Goal: Transaction & Acquisition: Purchase product/service

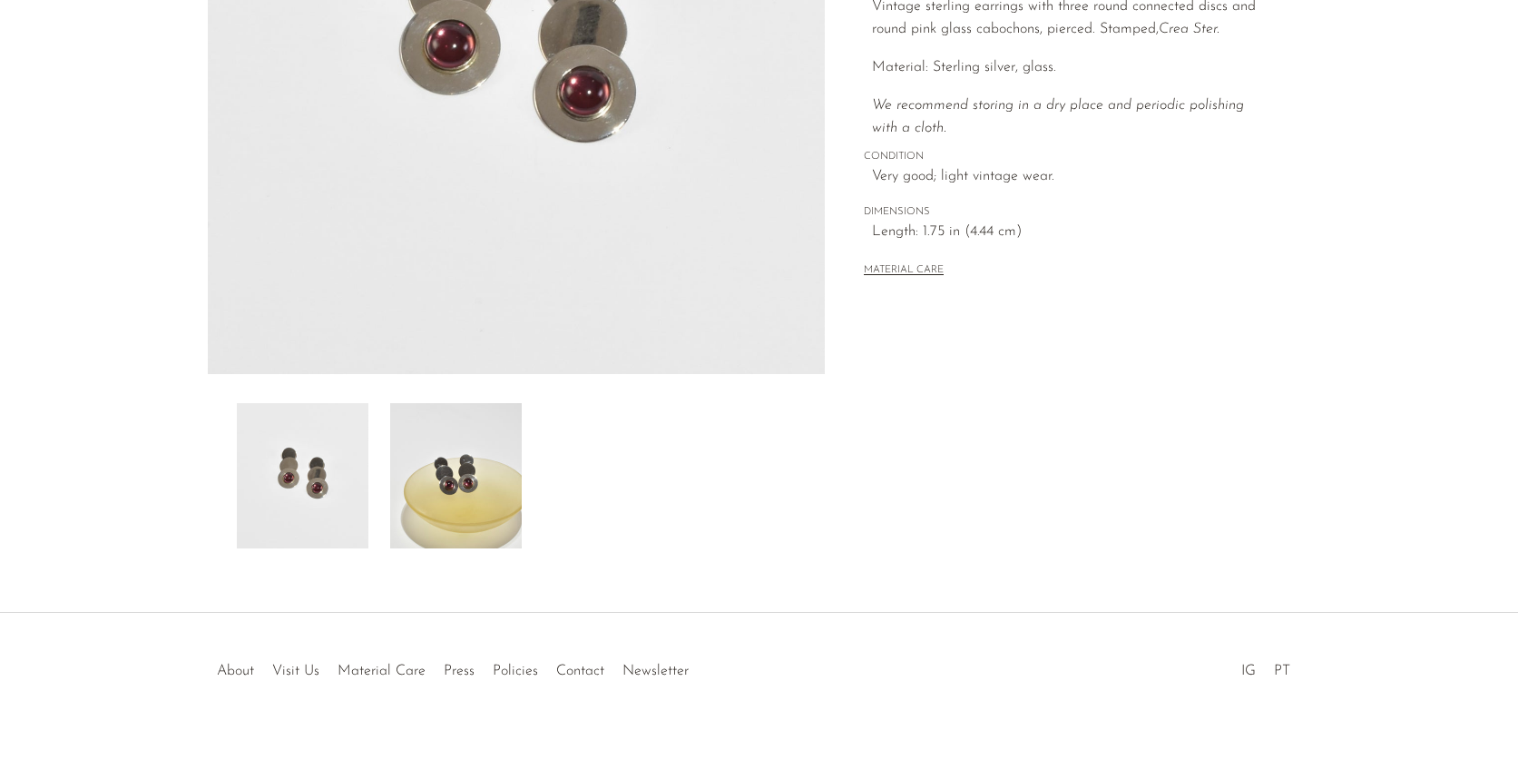
scroll to position [399, 0]
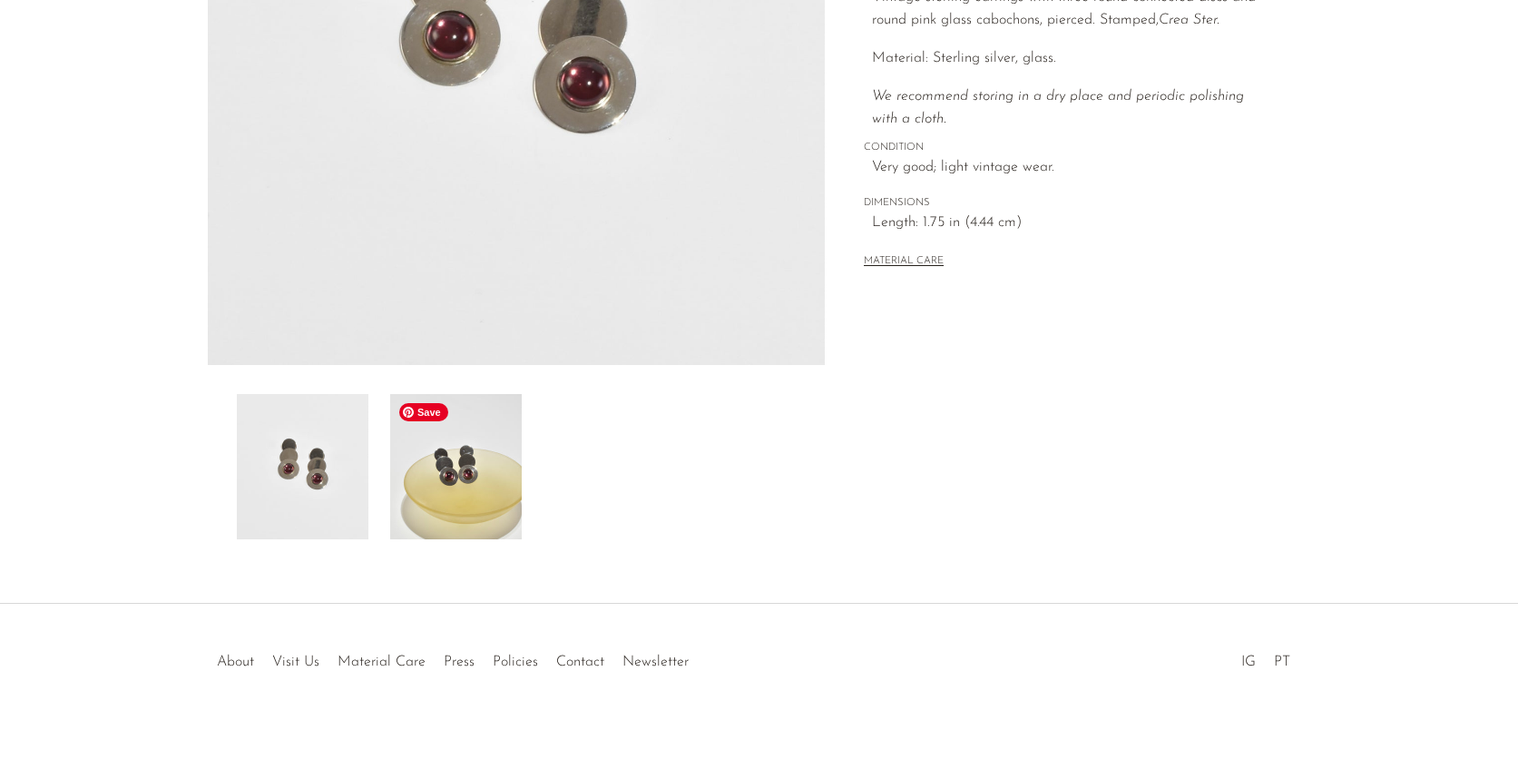
click at [488, 526] on img at bounding box center [456, 466] width 132 height 145
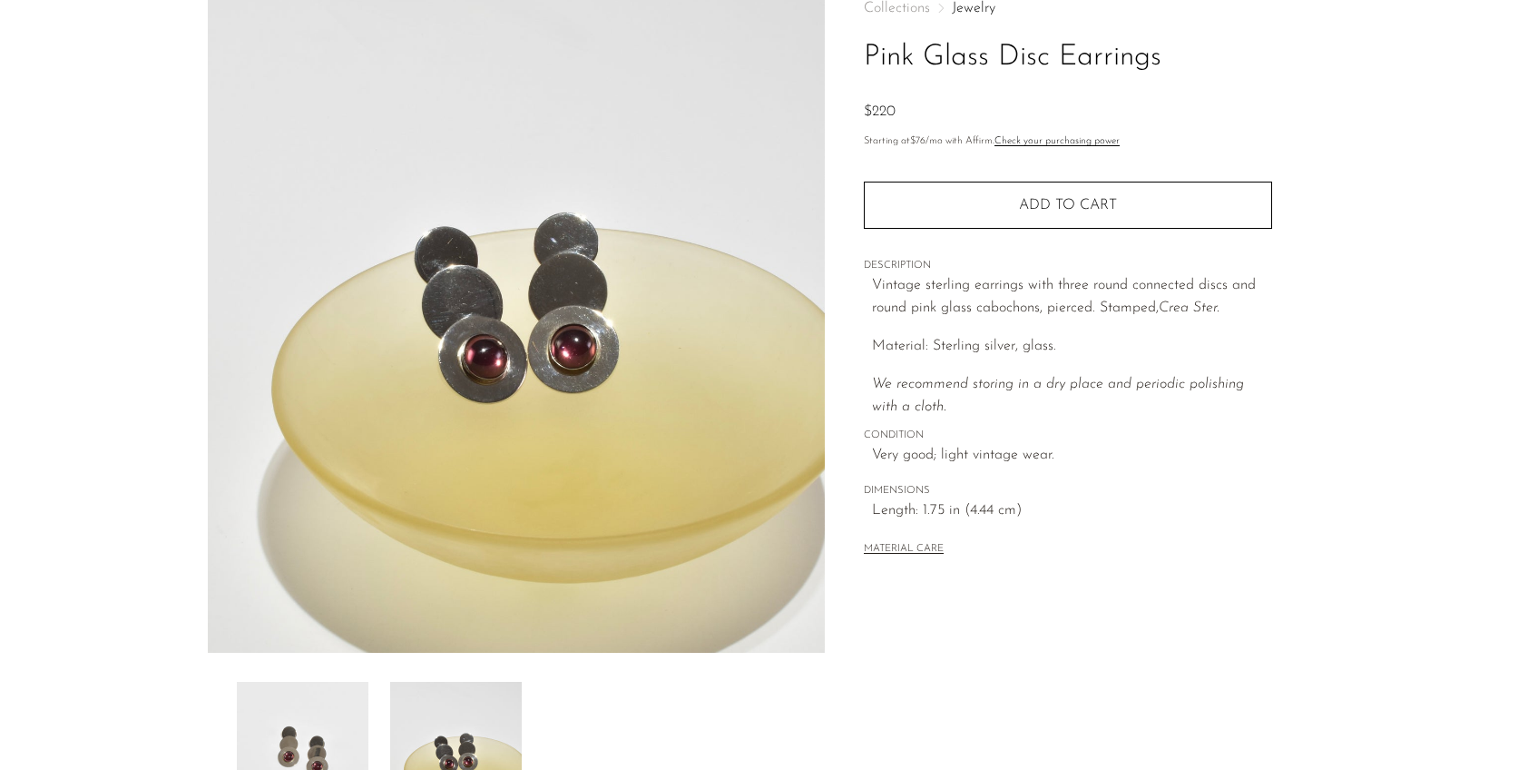
scroll to position [0, 0]
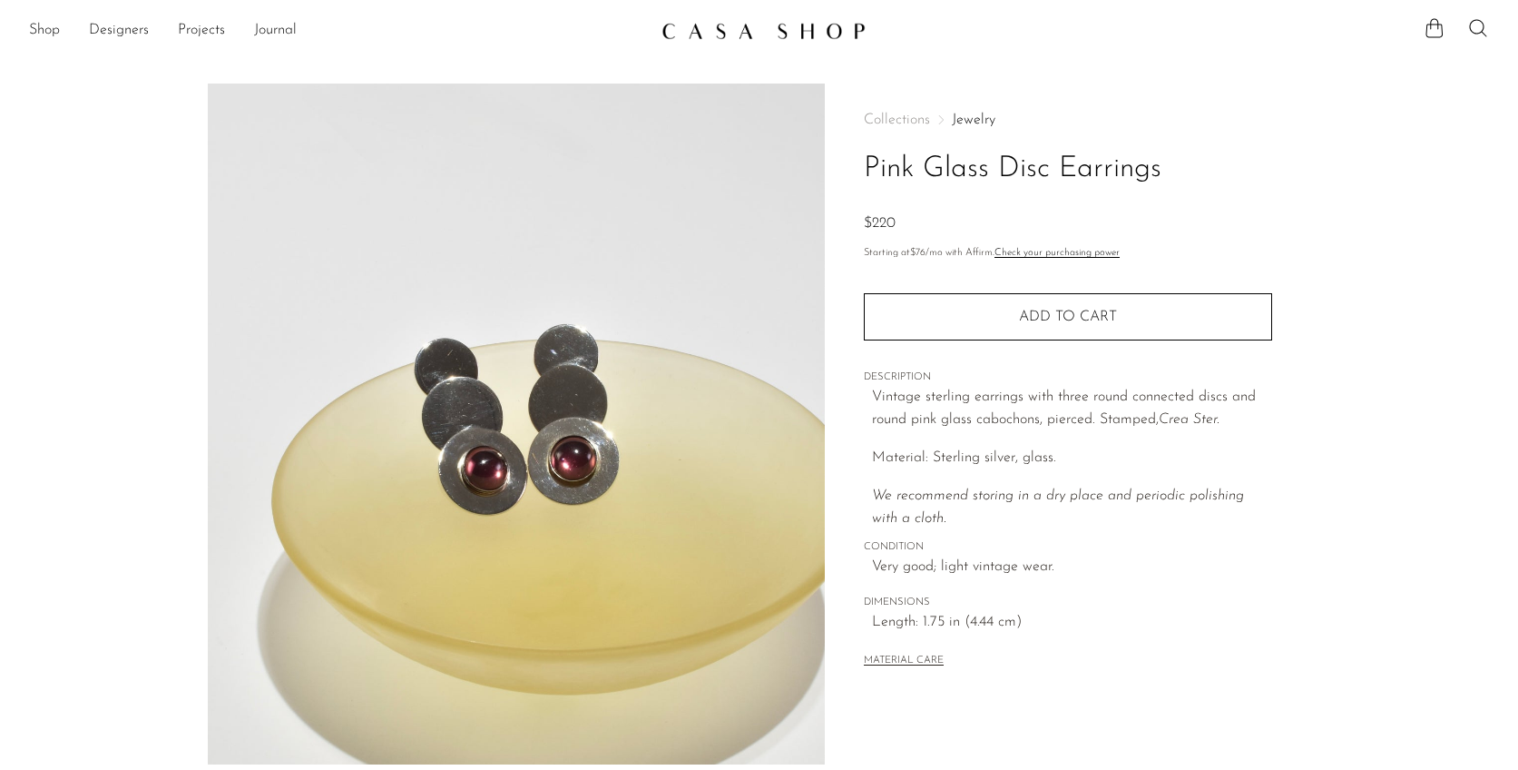
click at [54, 18] on li "Shop Featured New Arrivals Bestsellers Coming Soon Jewelry Jewelry All Earrings…" at bounding box center [44, 30] width 31 height 31
click at [54, 21] on link "Shop" at bounding box center [44, 31] width 31 height 24
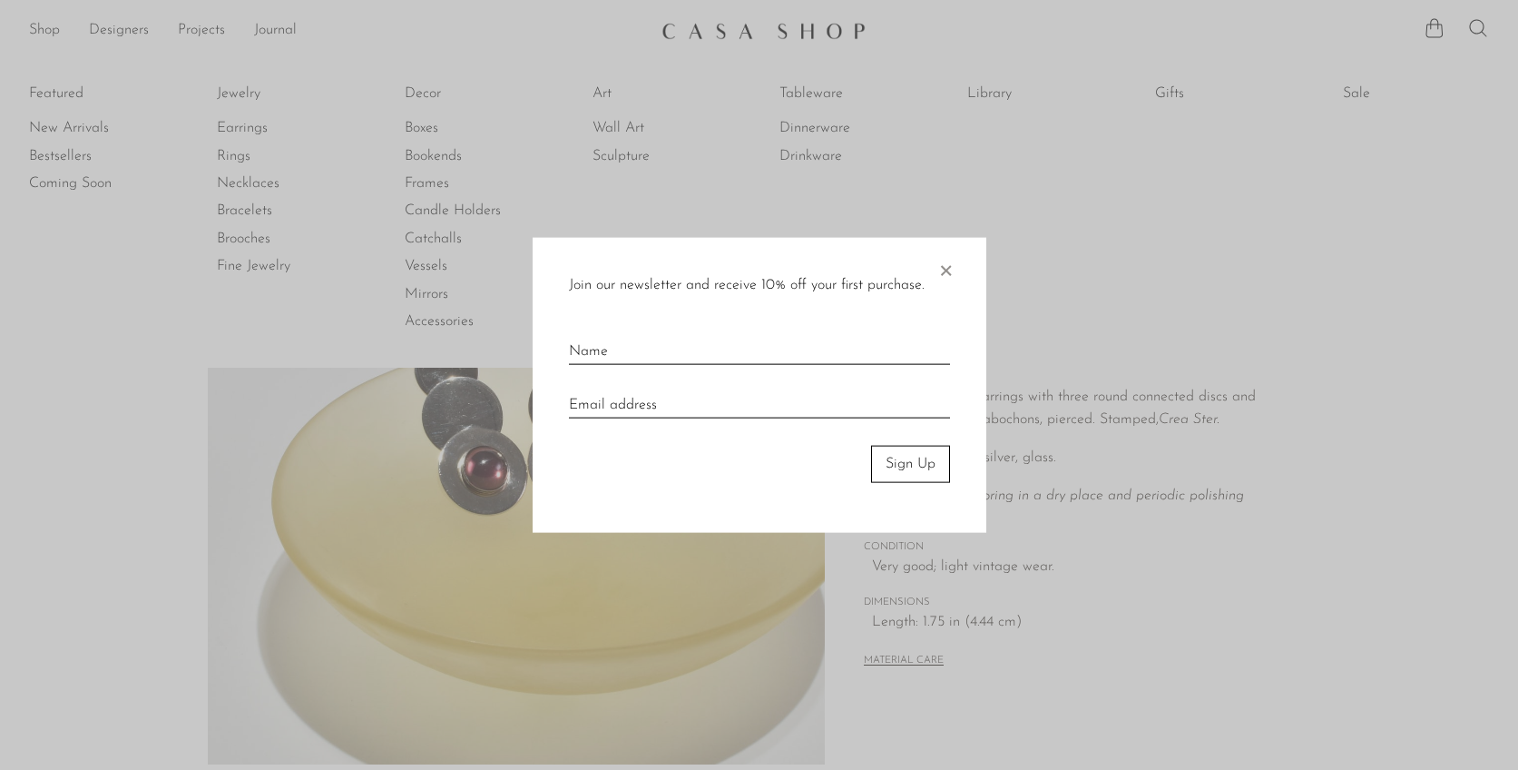
click at [961, 272] on div "Join our newsletter and receive 10% off your first purchase. × Sign Up" at bounding box center [760, 385] width 454 height 295
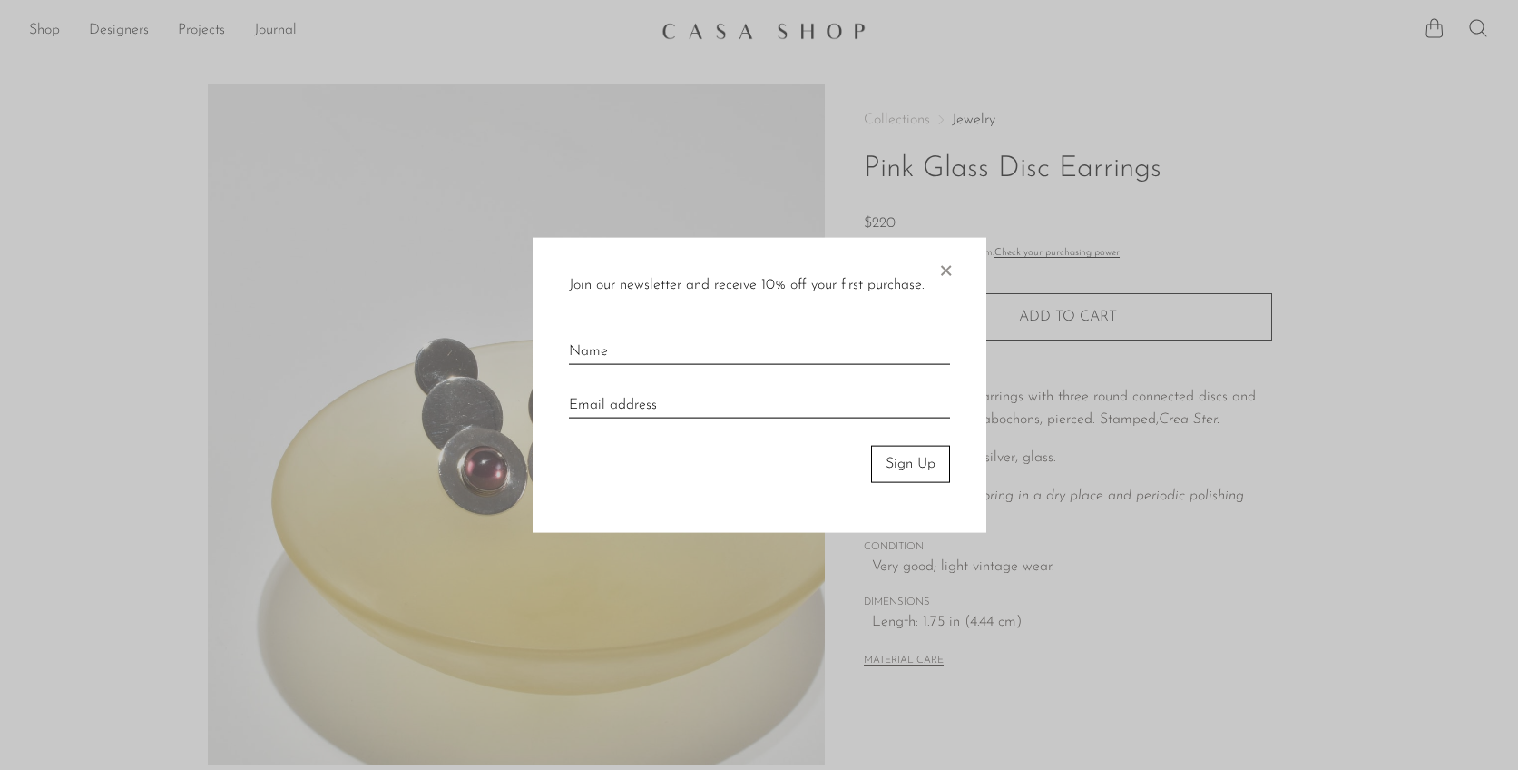
click at [955, 266] on div "Join our newsletter and receive 10% off your first purchase. × Sign Up" at bounding box center [760, 385] width 454 height 295
click at [954, 266] on div "Join our newsletter and receive 10% off your first purchase. × Sign Up" at bounding box center [760, 385] width 454 height 295
click at [944, 267] on span "×" at bounding box center [946, 267] width 18 height 58
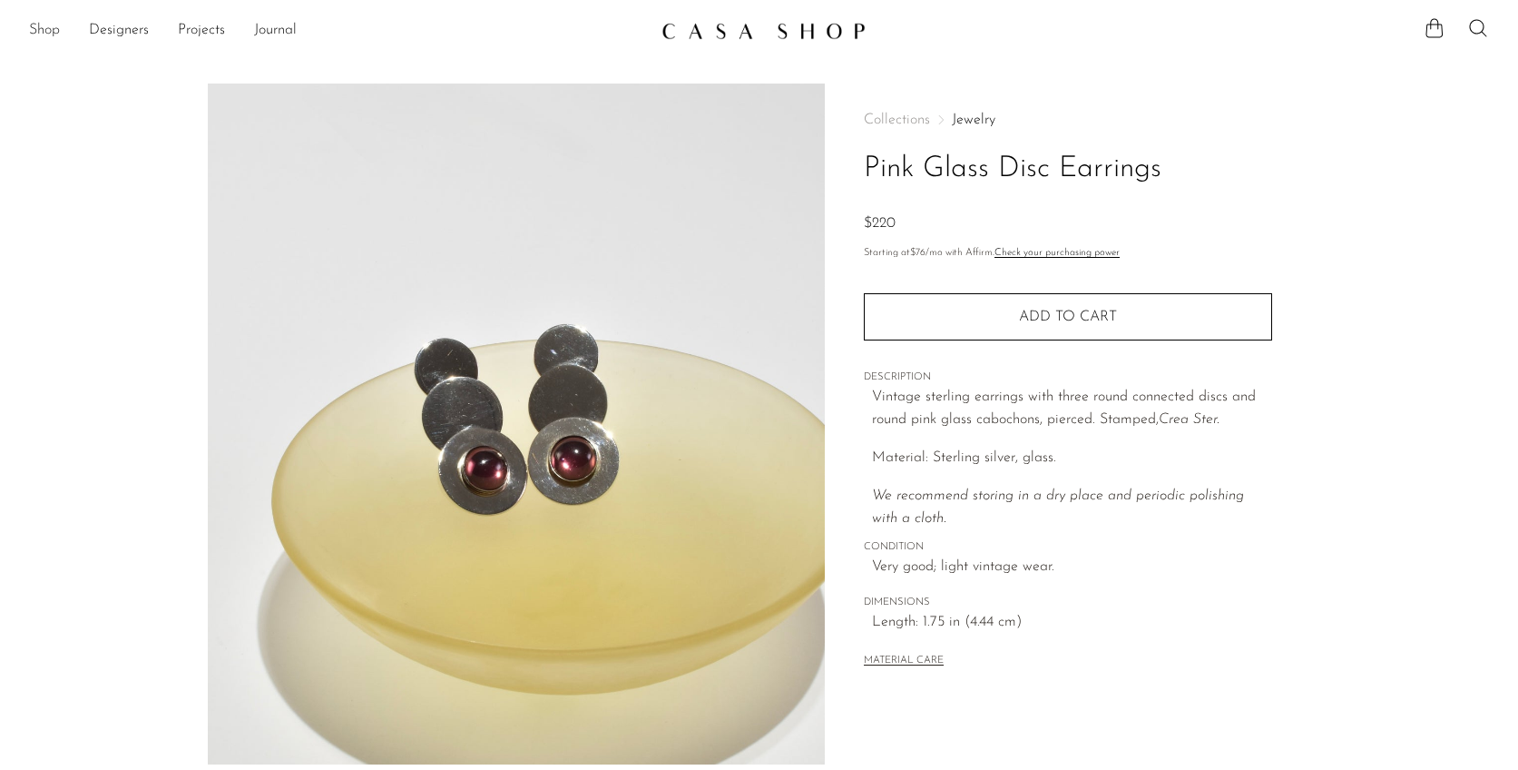
click at [50, 34] on link "Shop" at bounding box center [44, 31] width 31 height 24
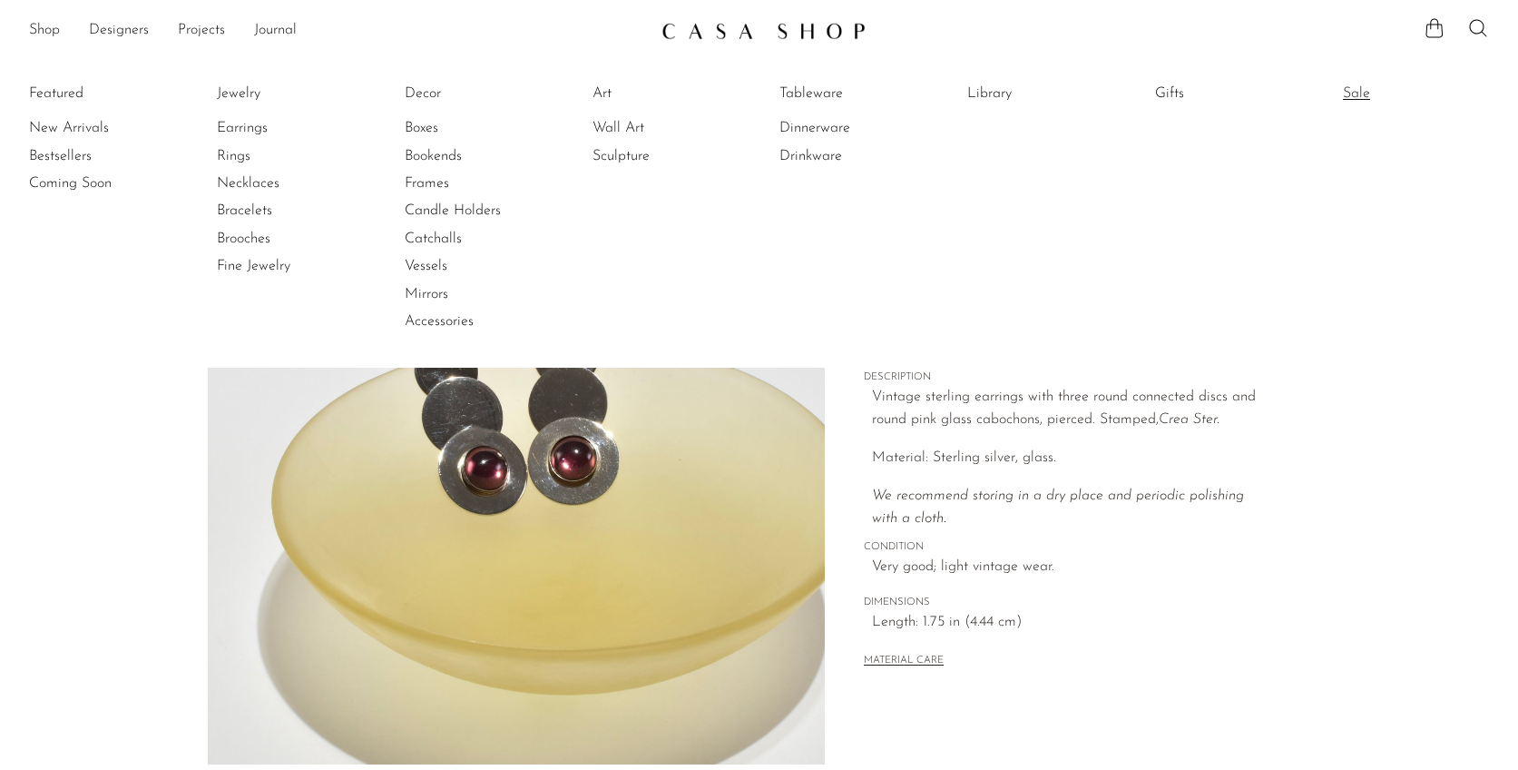
click at [1373, 85] on link "Sale" at bounding box center [1411, 93] width 136 height 20
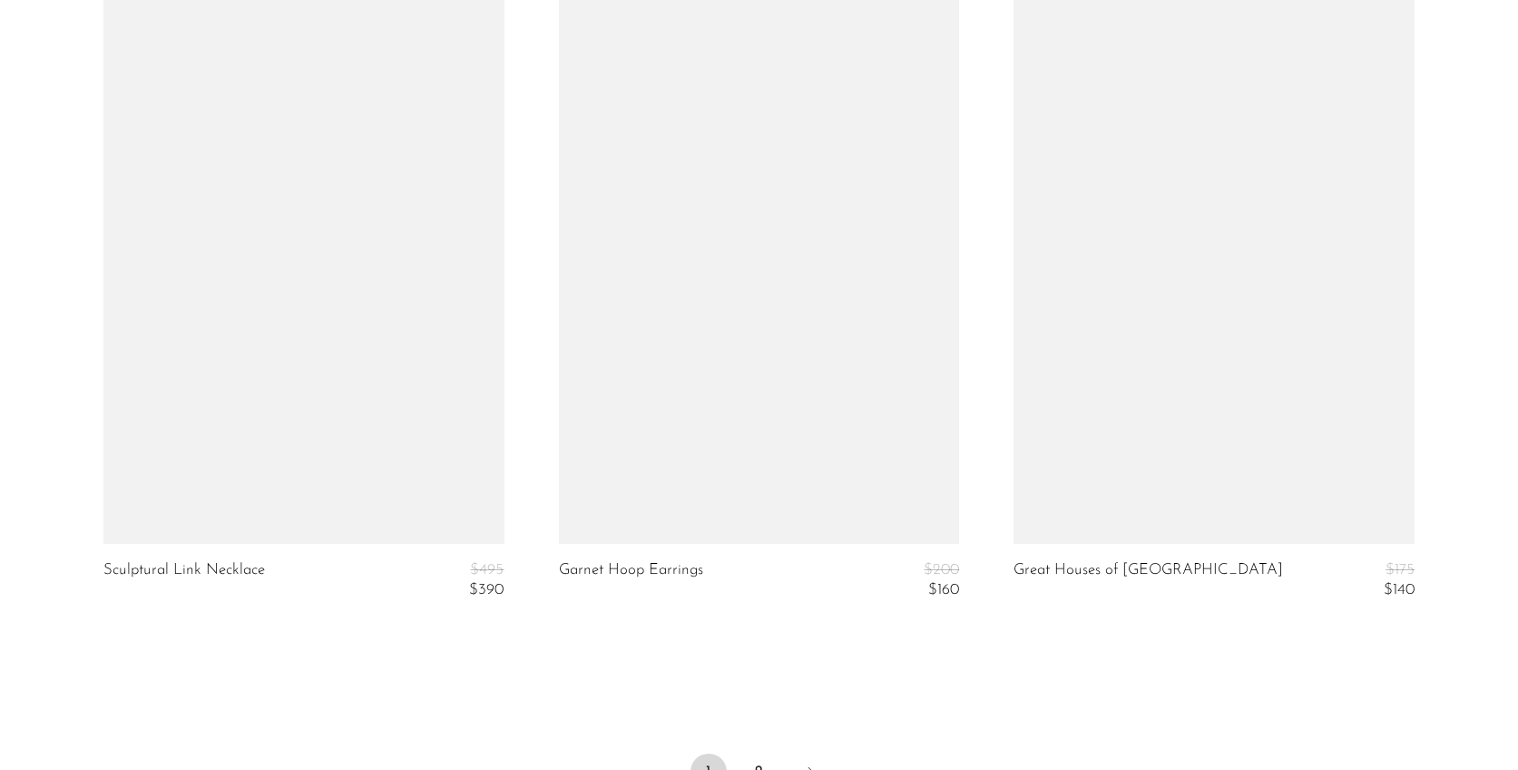
scroll to position [7553, 0]
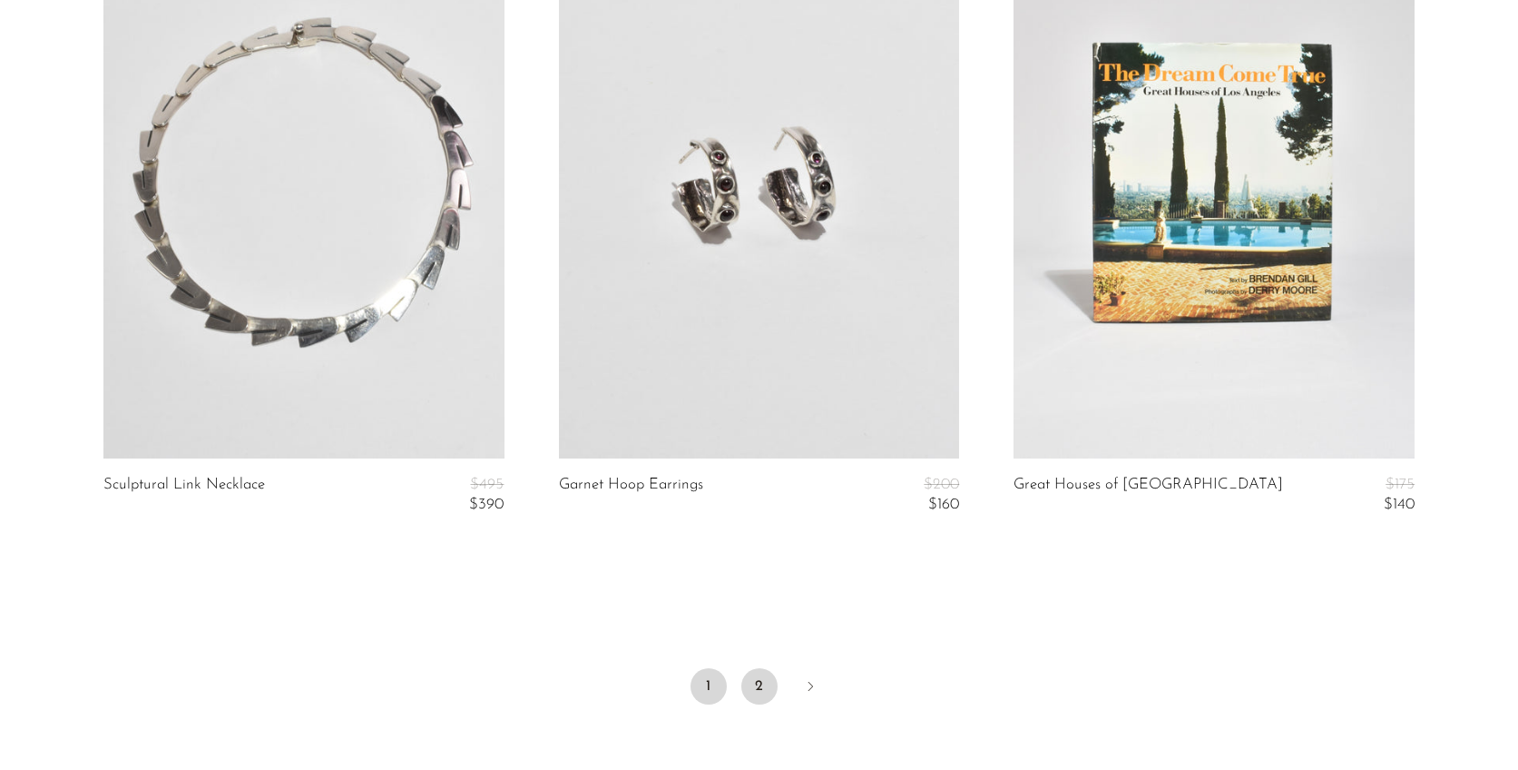
click at [758, 680] on link "2" at bounding box center [759, 686] width 36 height 36
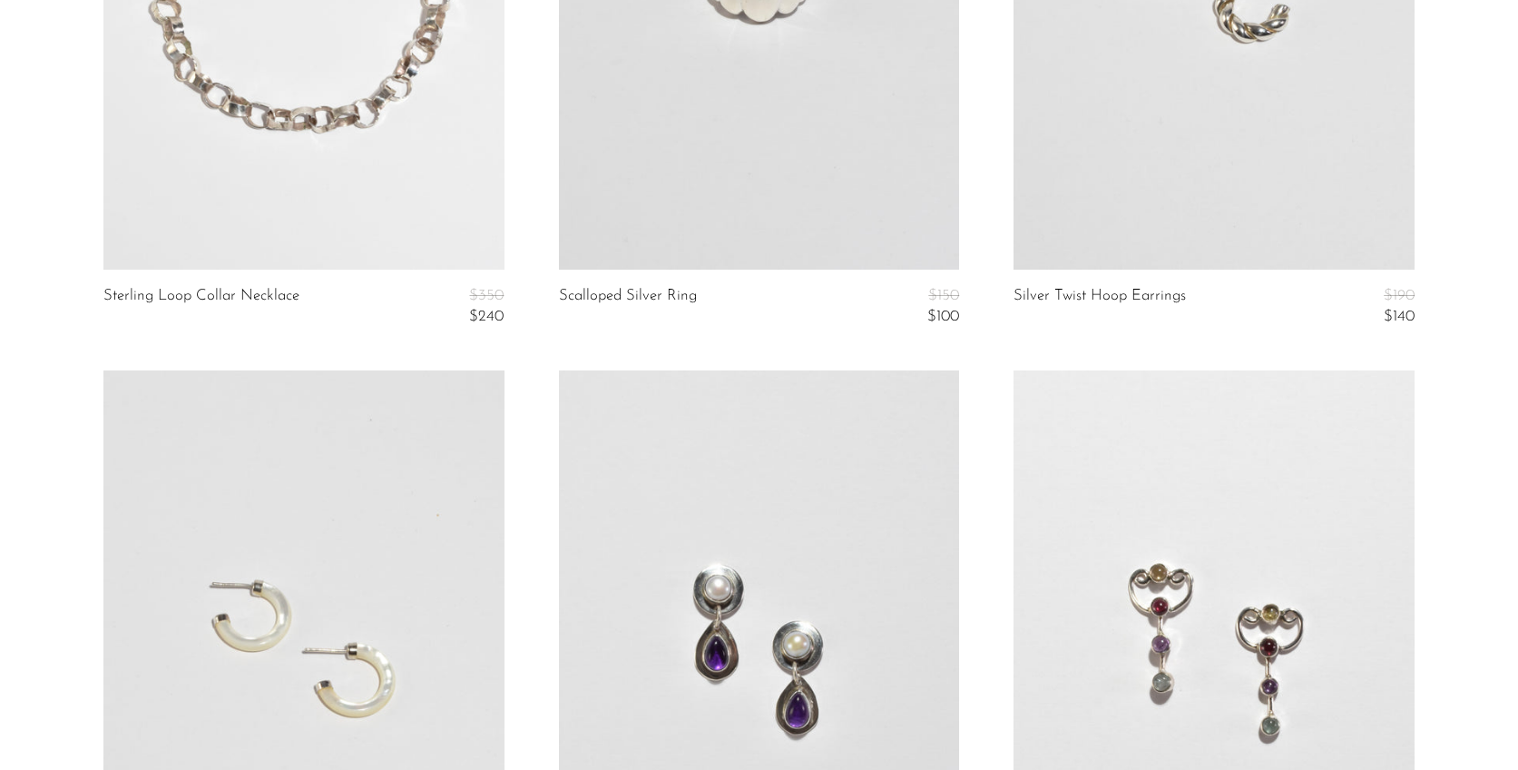
scroll to position [1660, 0]
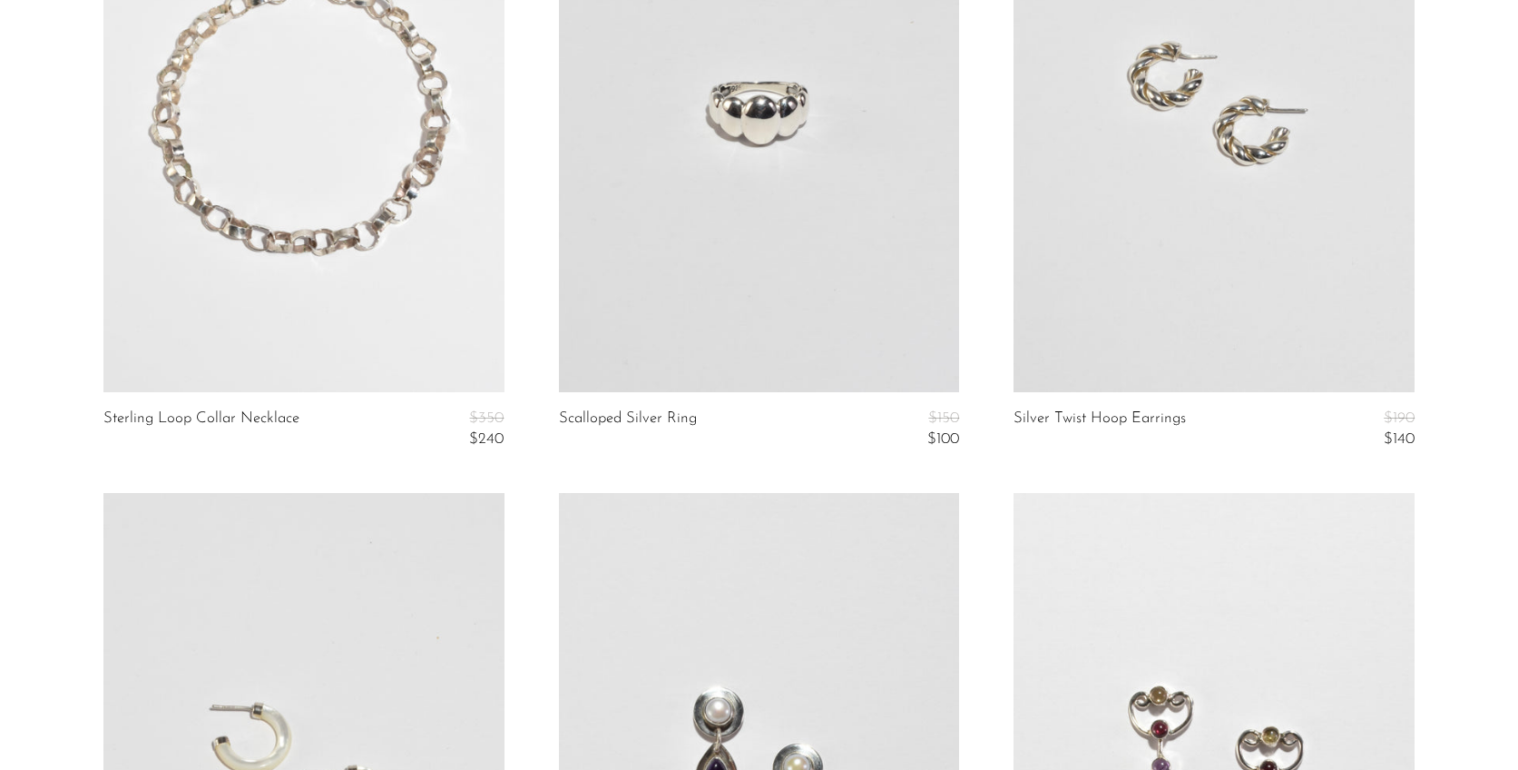
click at [1449, 231] on section "Ikebana for Everybody $150 $100 International Furniture Design for the '90s $30…" at bounding box center [759, 162] width 1518 height 3311
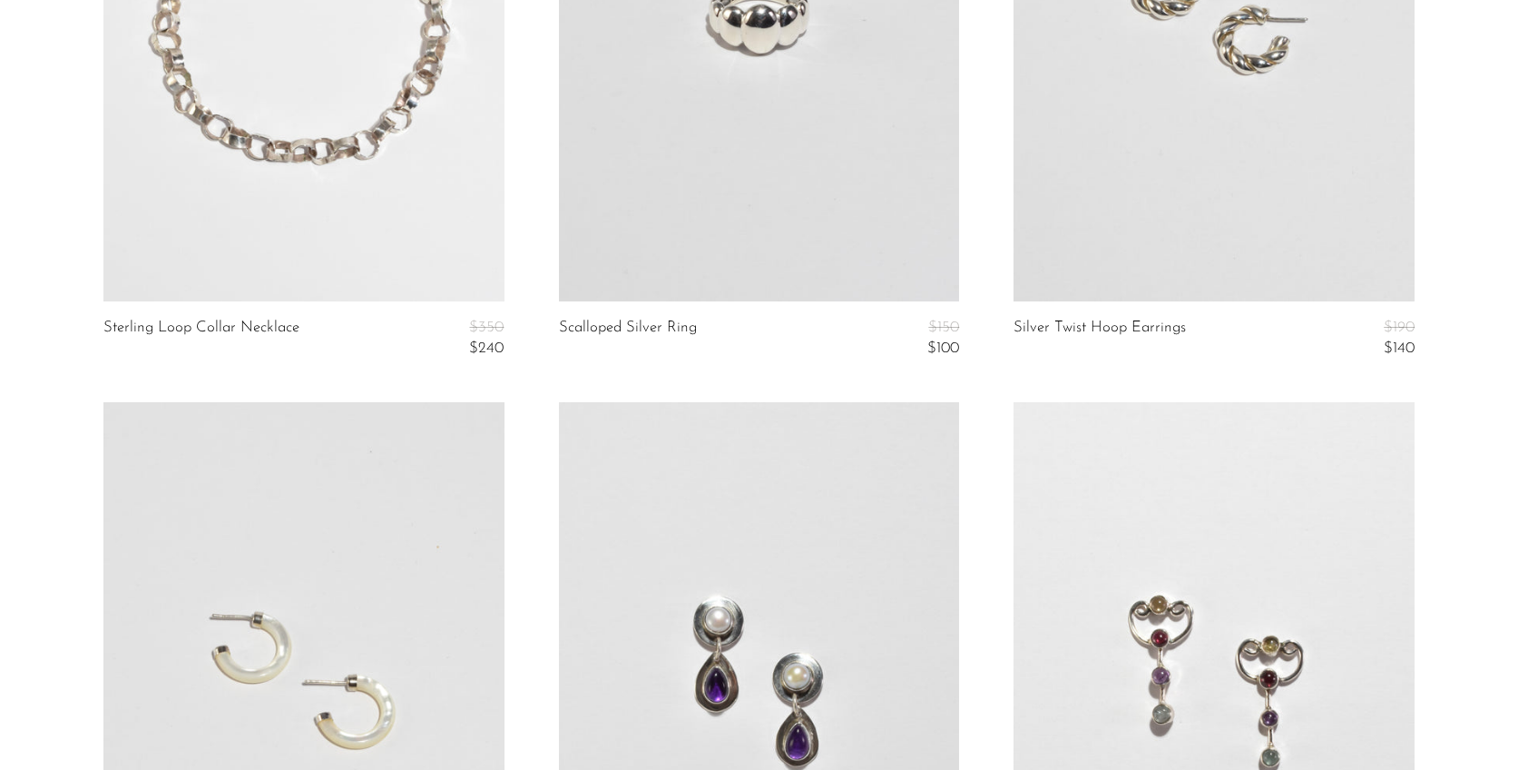
scroll to position [1550, 0]
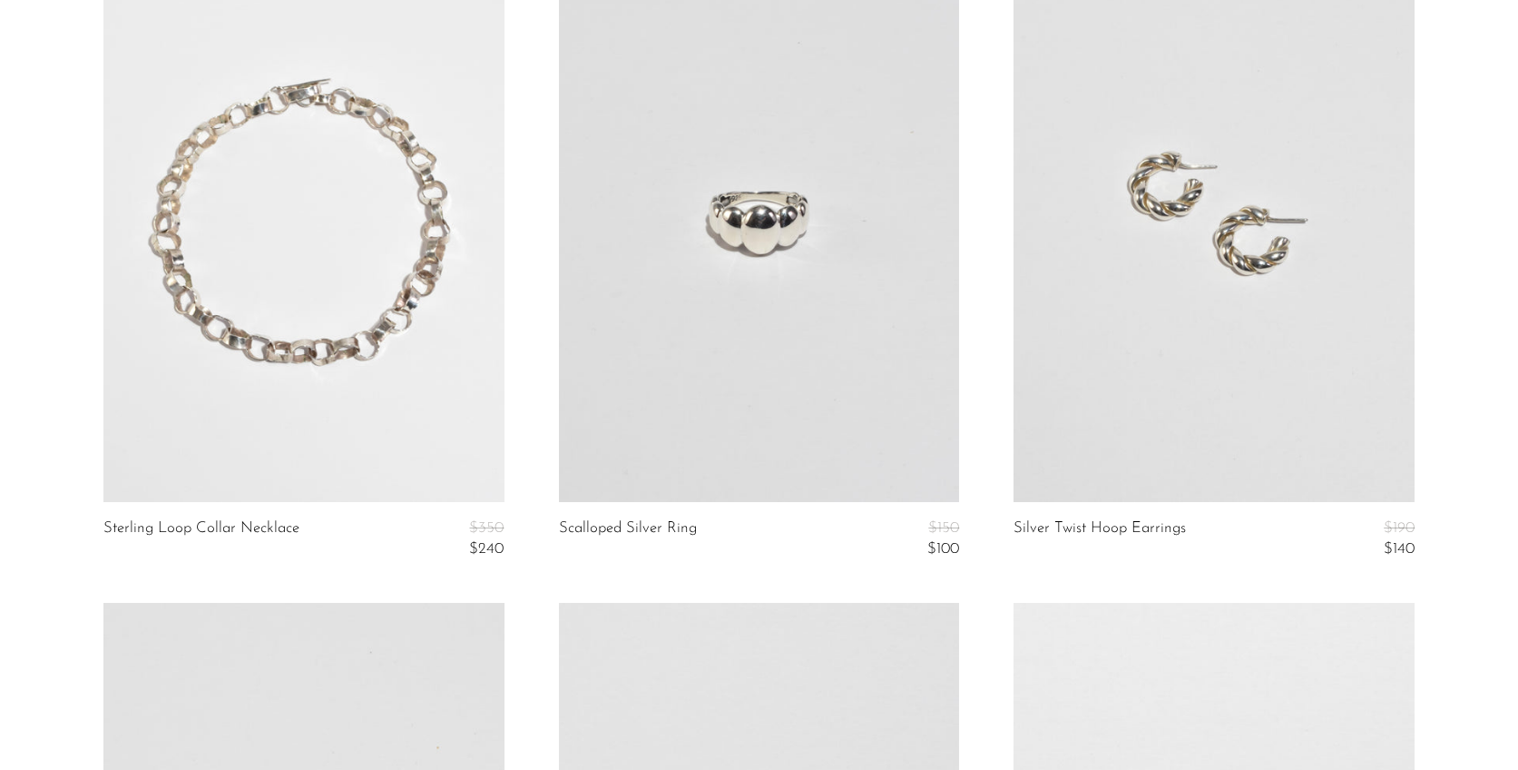
click at [789, 237] on link at bounding box center [759, 222] width 401 height 562
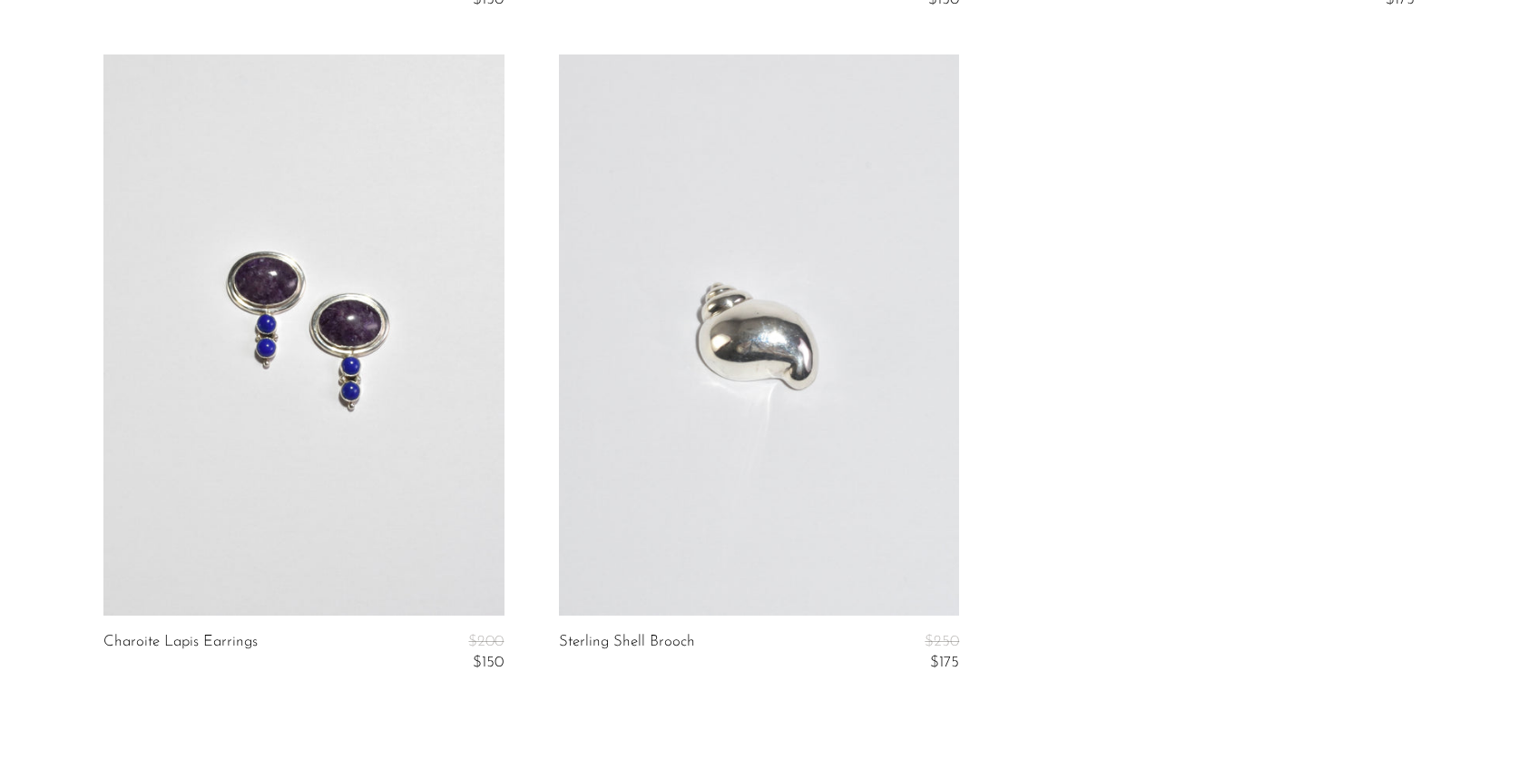
scroll to position [2786, 0]
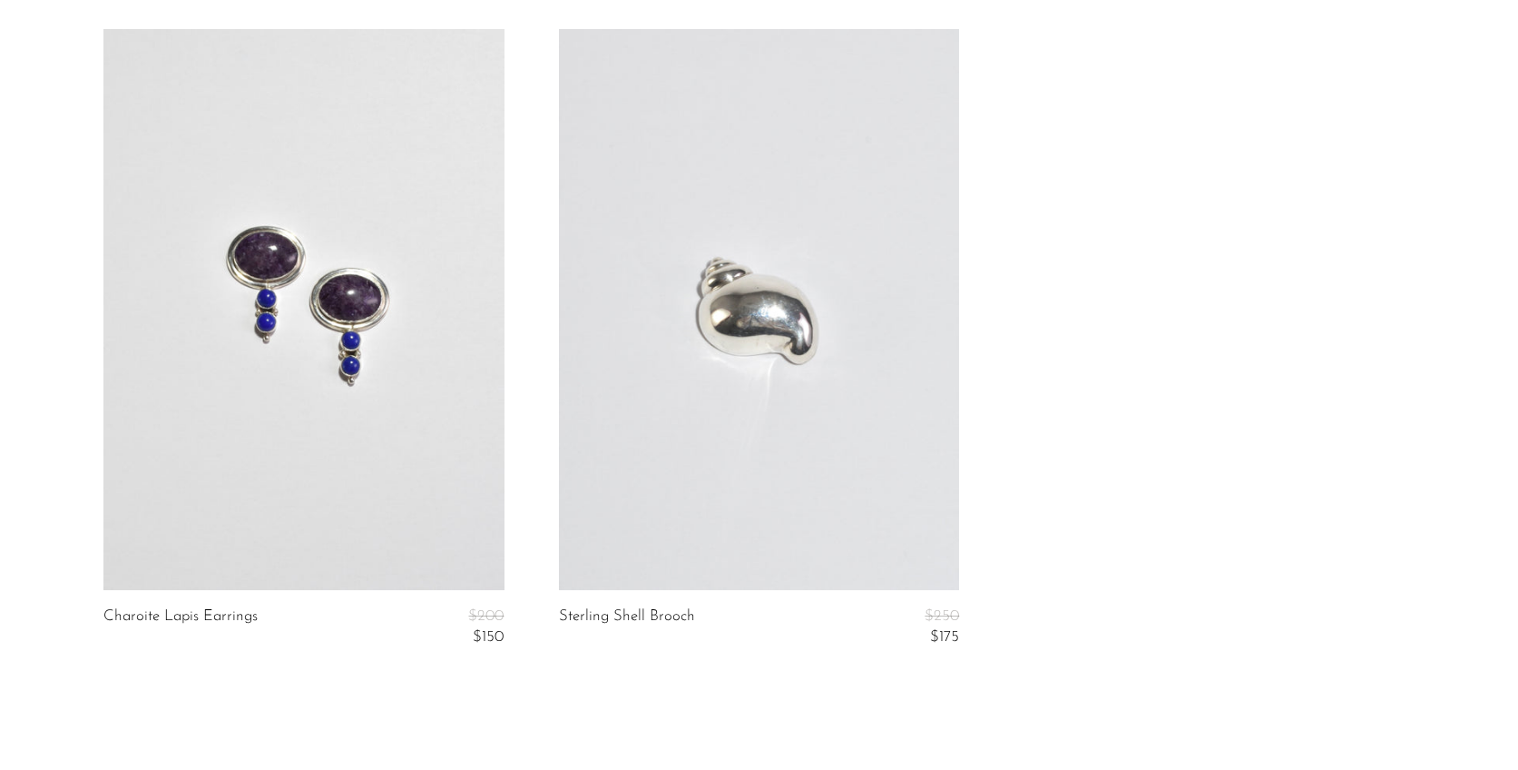
click at [406, 315] on link at bounding box center [303, 310] width 401 height 562
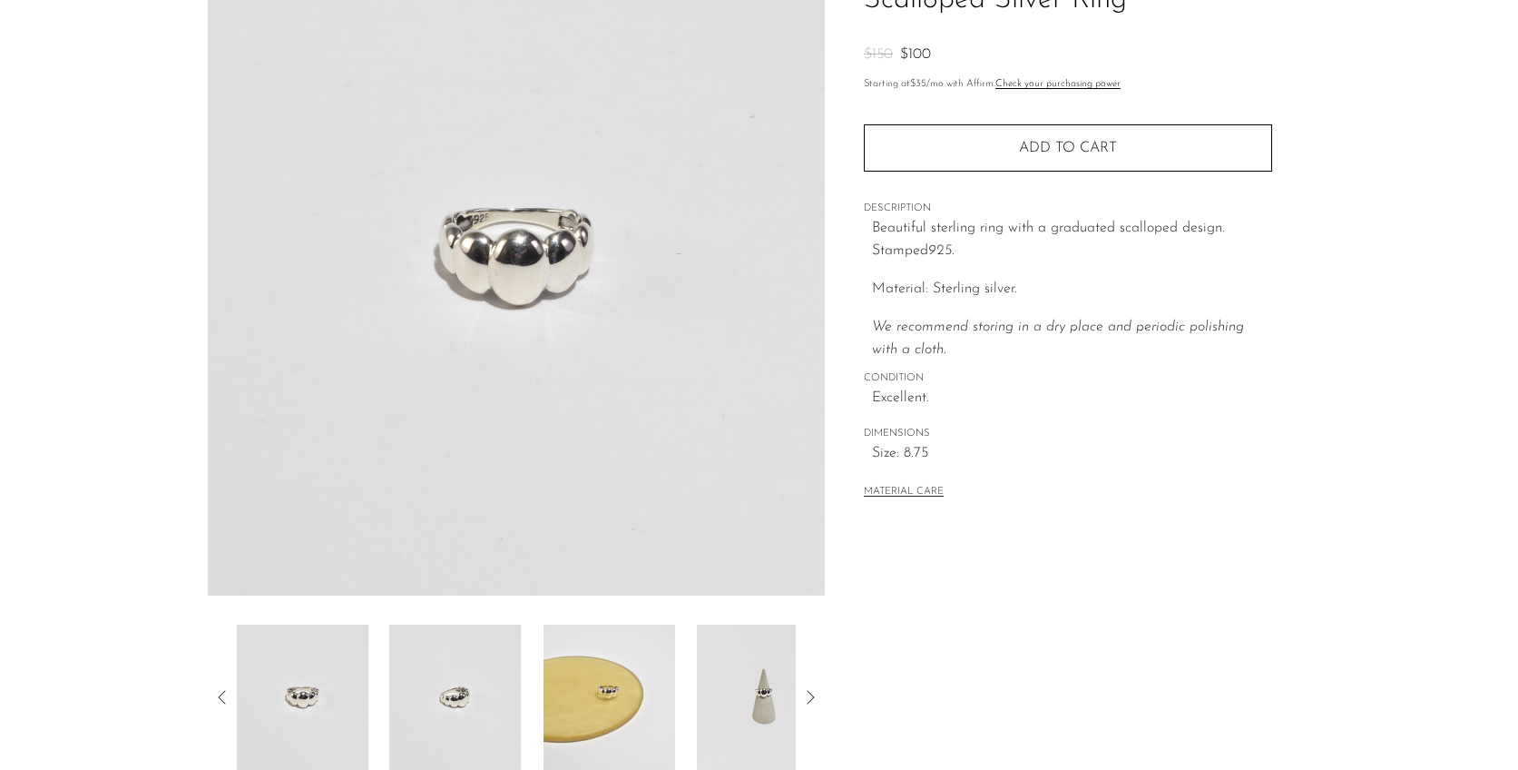
scroll to position [308, 0]
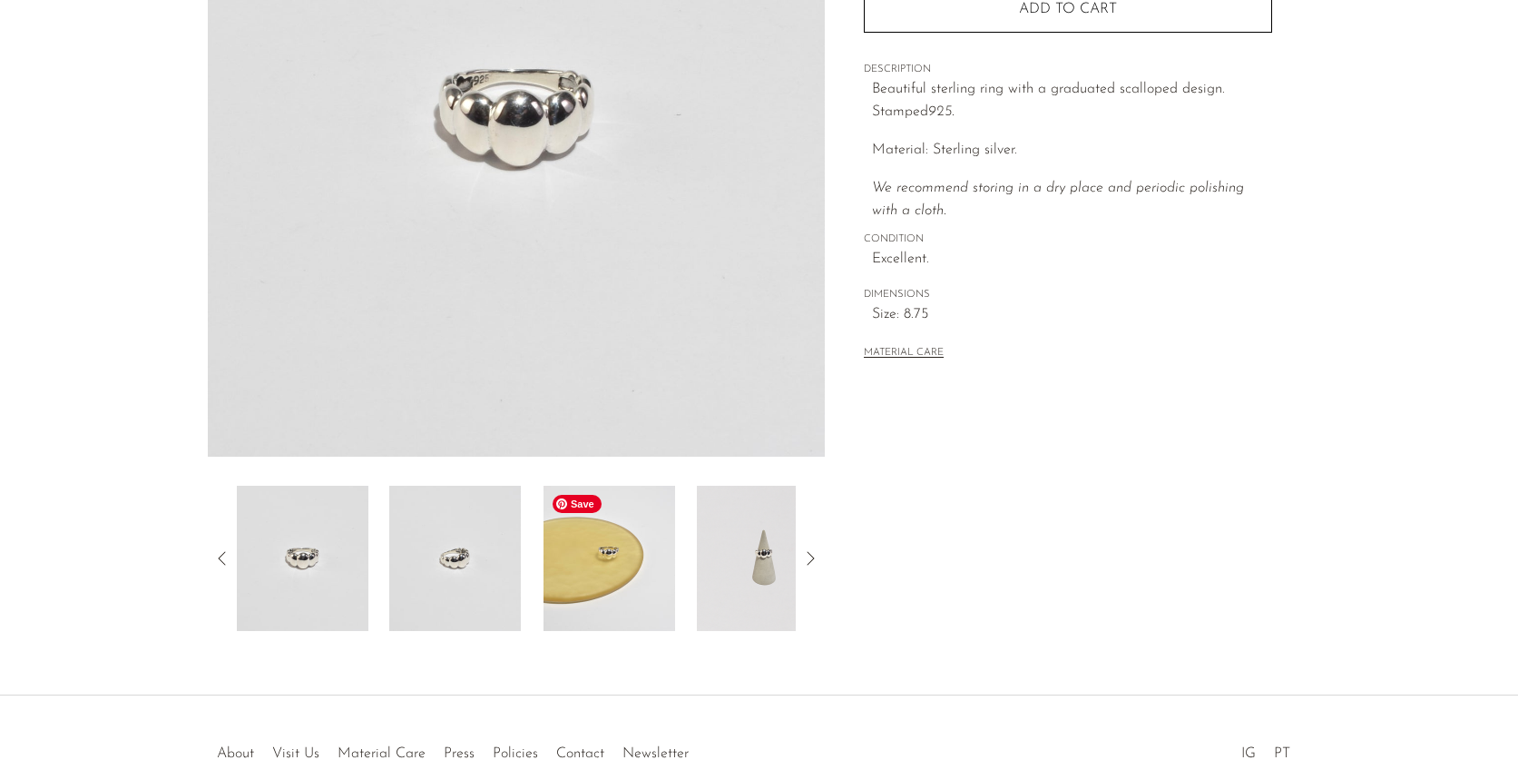
click at [634, 506] on img at bounding box center [610, 558] width 132 height 145
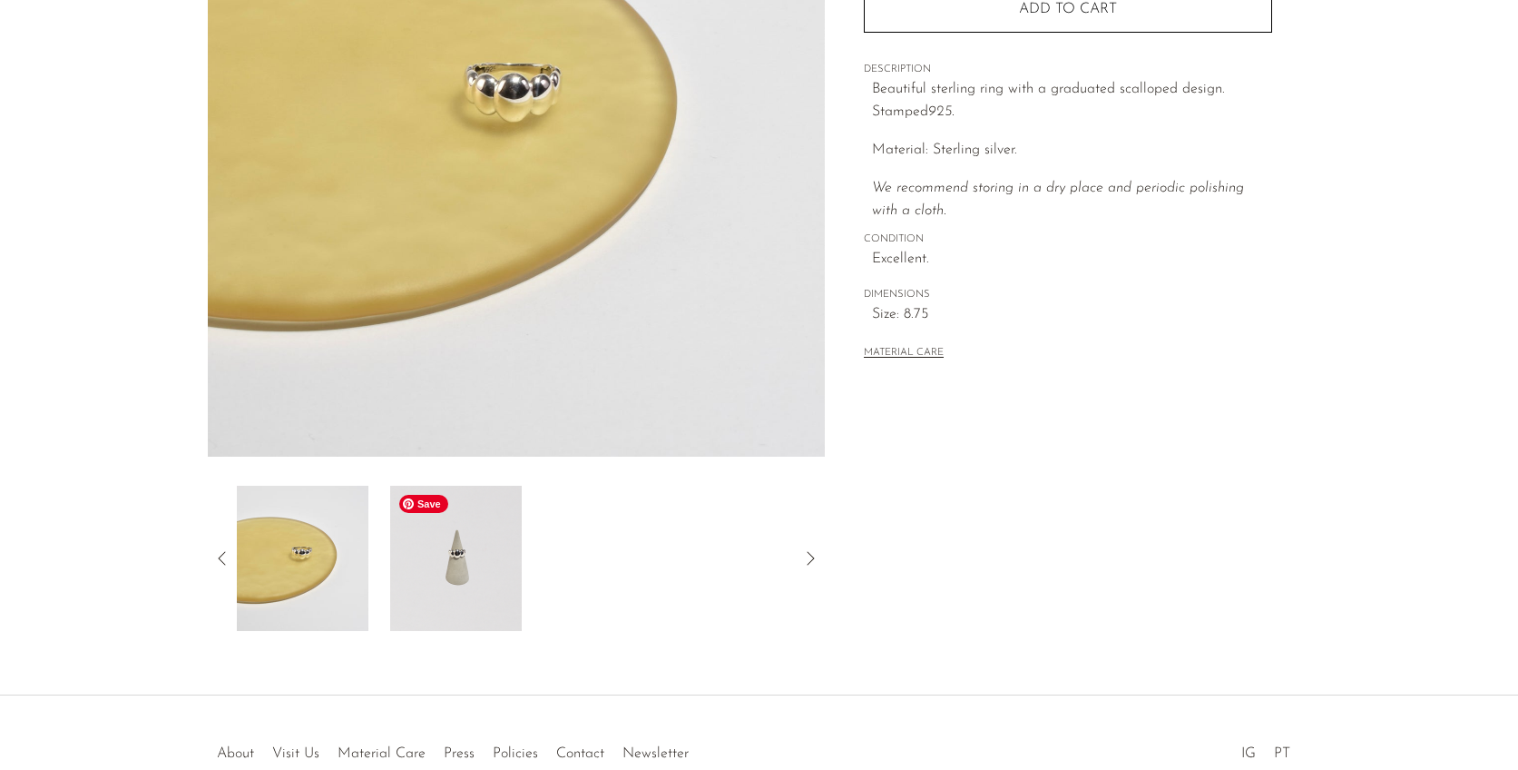
click at [441, 584] on img at bounding box center [455, 558] width 132 height 145
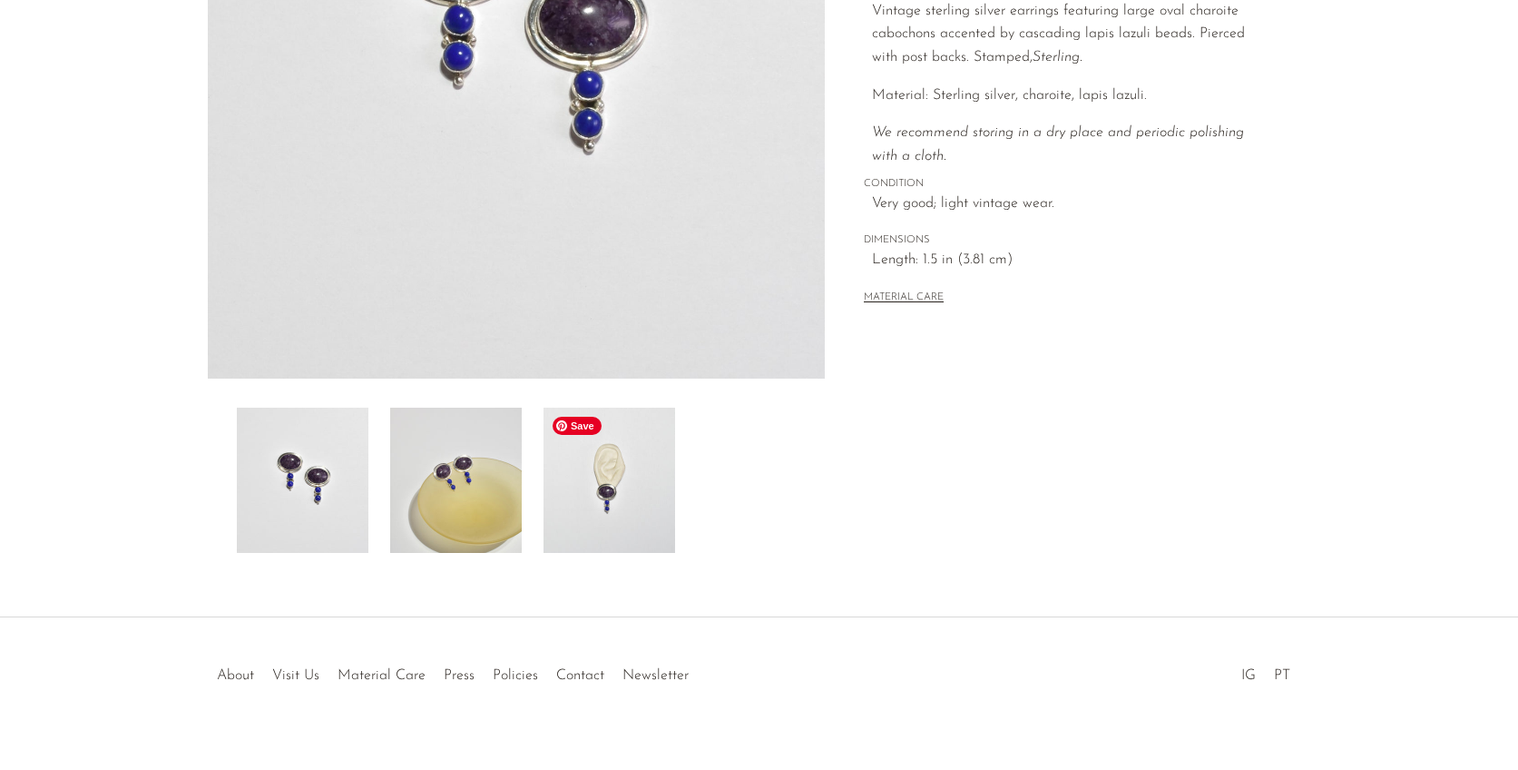
scroll to position [341, 0]
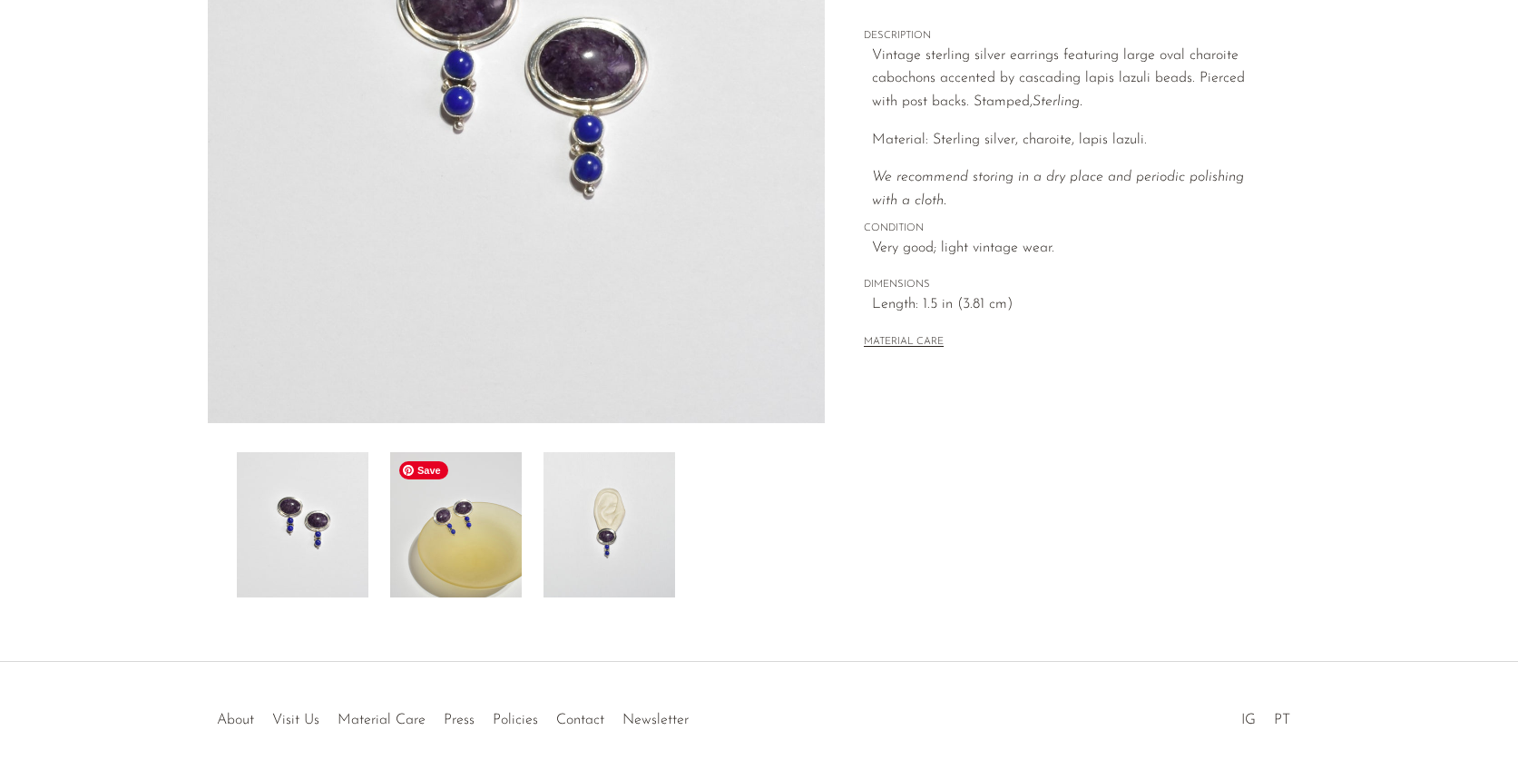
click at [496, 523] on img at bounding box center [456, 524] width 132 height 145
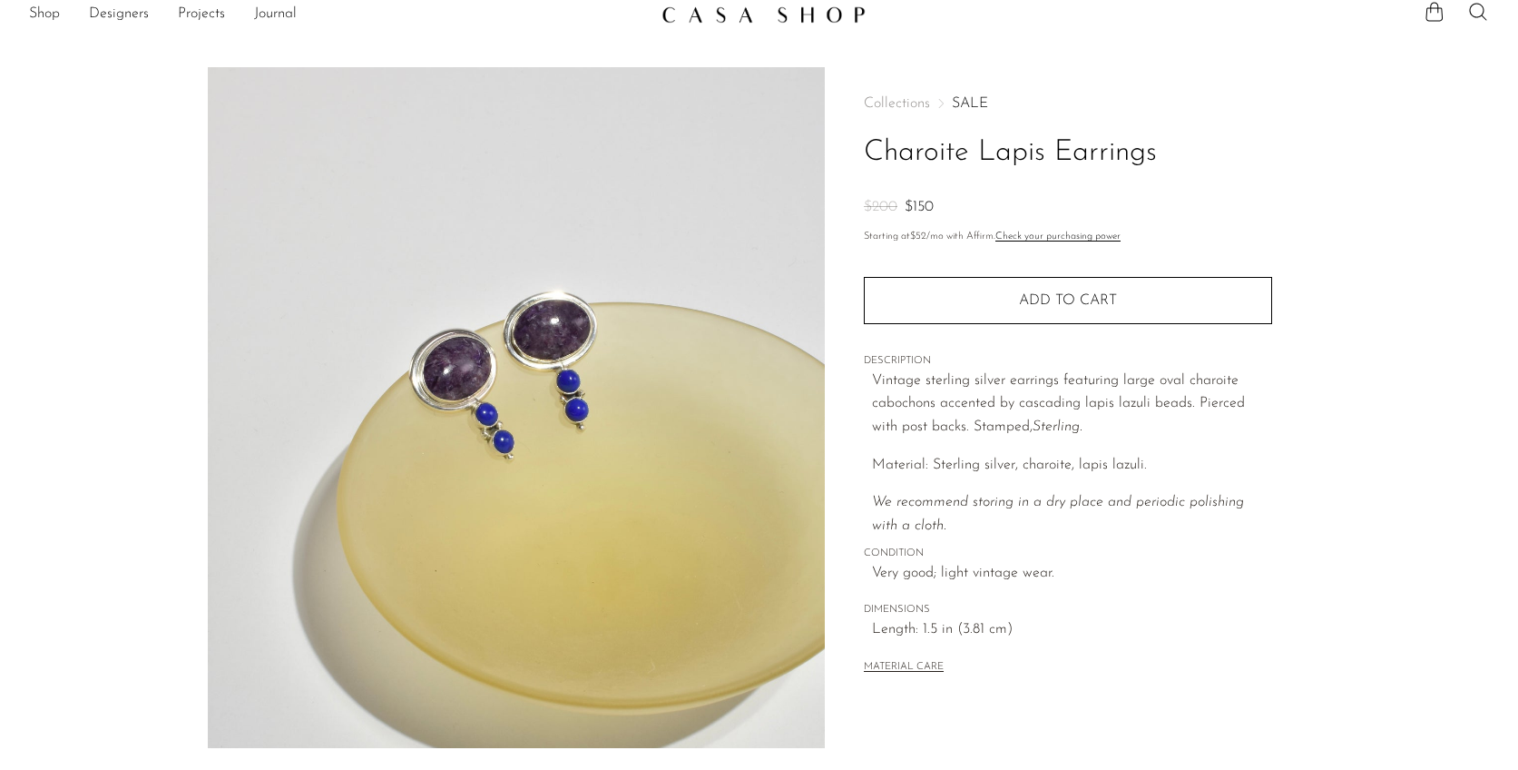
scroll to position [9, 0]
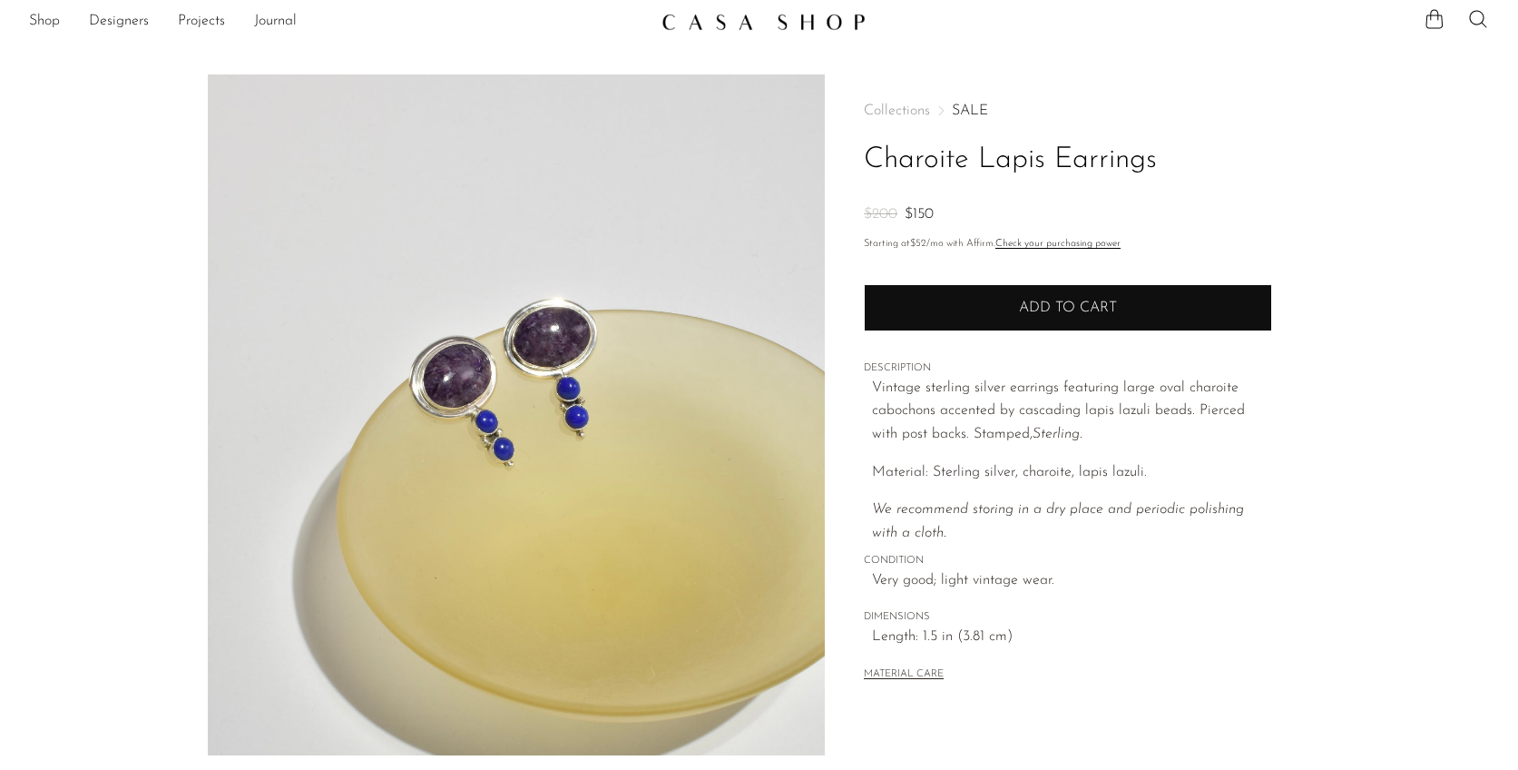
click at [944, 312] on button "Add to cart" at bounding box center [1068, 307] width 408 height 47
